Goal: Information Seeking & Learning: Learn about a topic

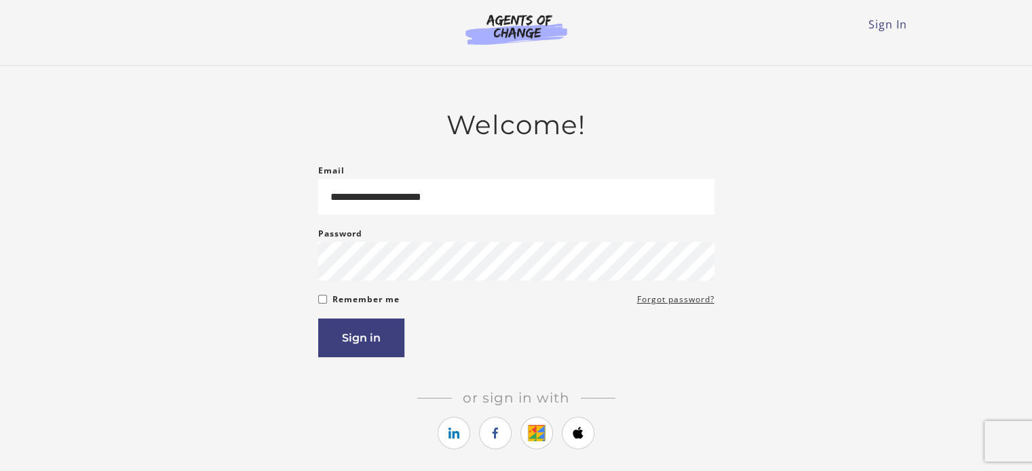
type input "**********"
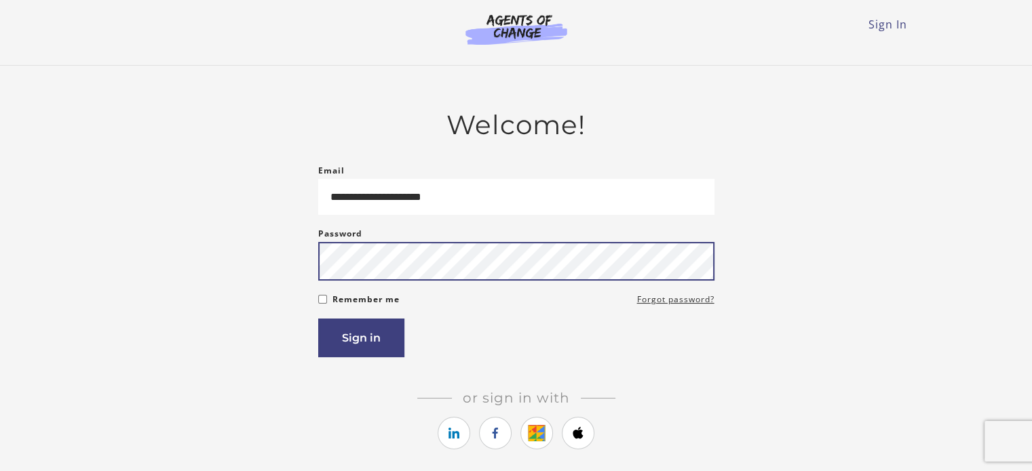
click at [318, 319] on button "Sign in" at bounding box center [361, 338] width 86 height 39
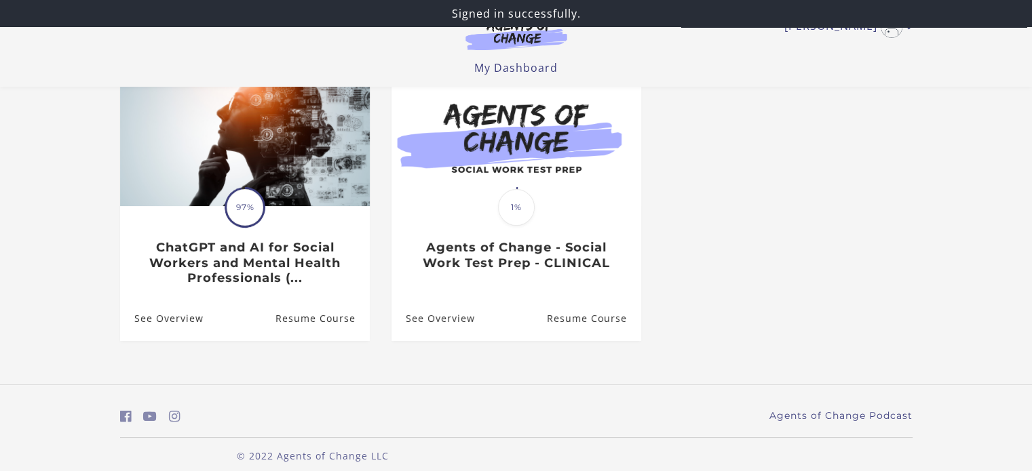
scroll to position [152, 0]
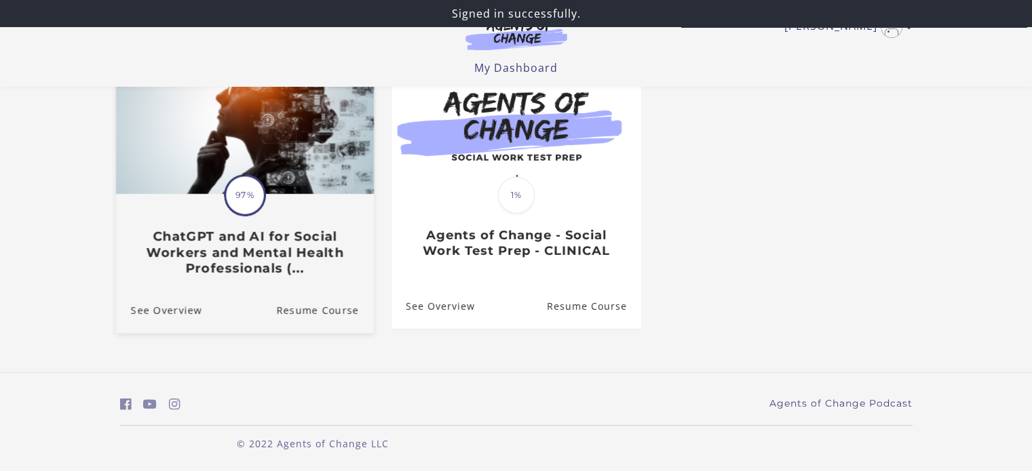
click at [334, 115] on img at bounding box center [244, 125] width 258 height 139
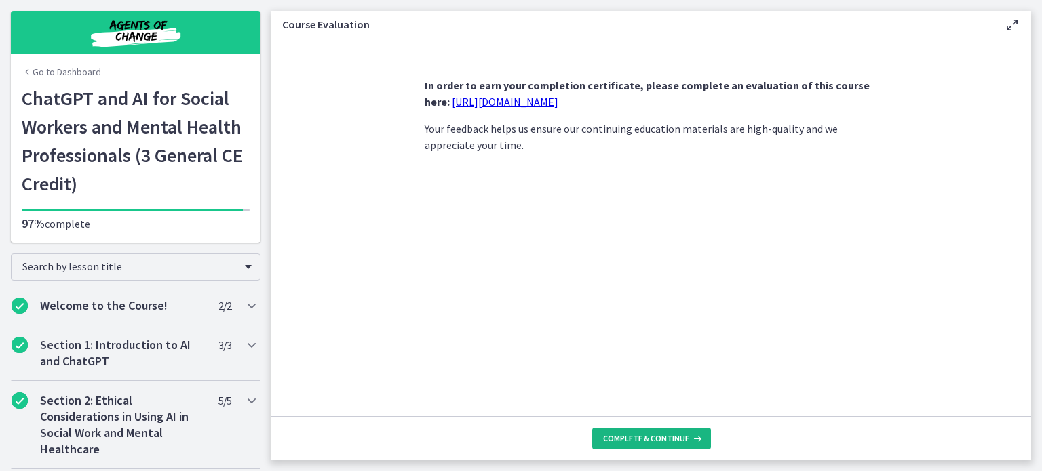
click at [629, 434] on span "Complete & continue" at bounding box center [646, 438] width 86 height 11
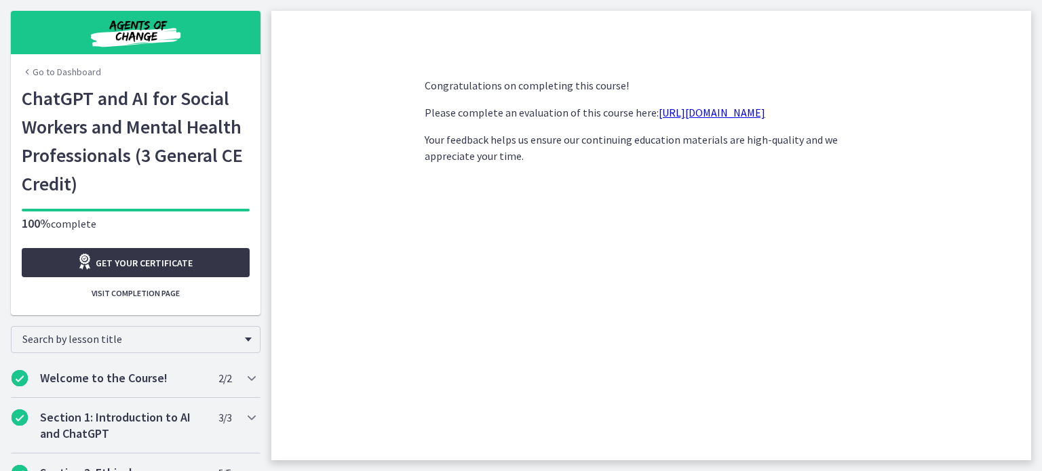
click at [193, 263] on link "Get your certificate" at bounding box center [136, 262] width 228 height 29
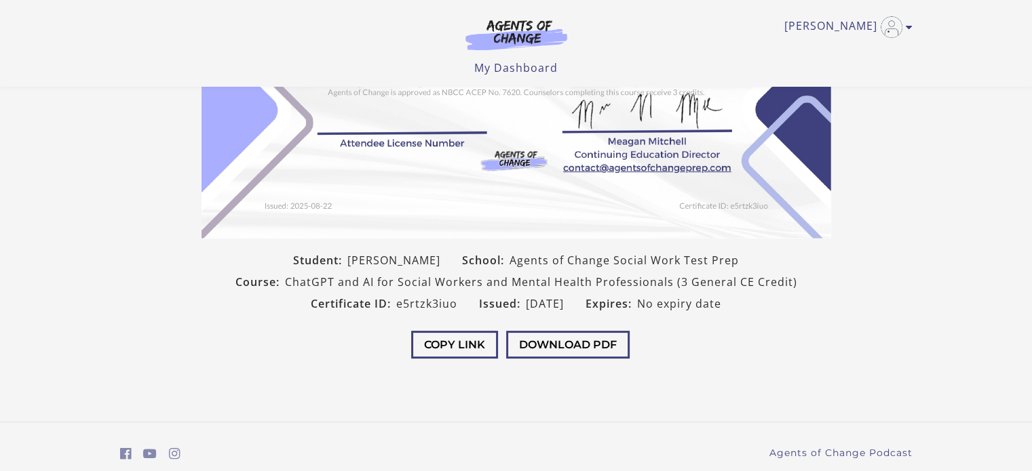
scroll to position [271, 0]
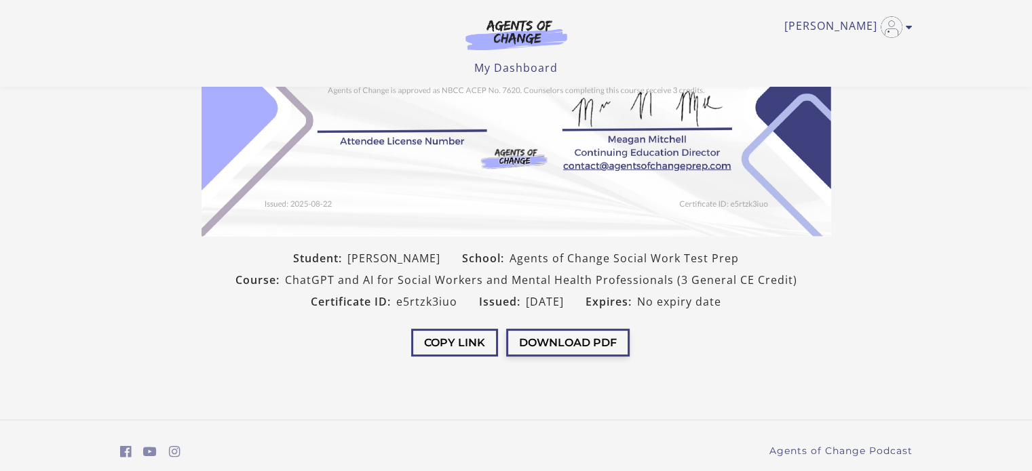
click at [574, 347] on button "Download PDF" at bounding box center [567, 343] width 123 height 28
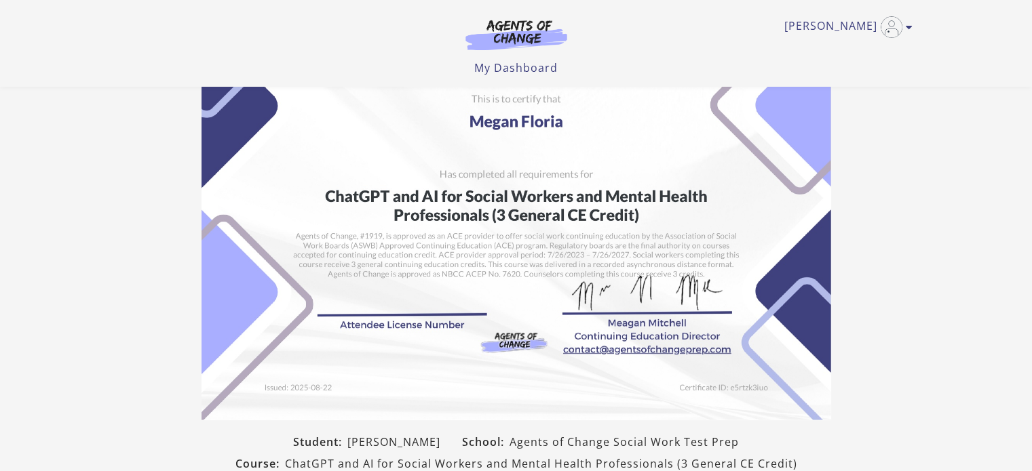
scroll to position [68, 0]
